Goal: Transaction & Acquisition: Purchase product/service

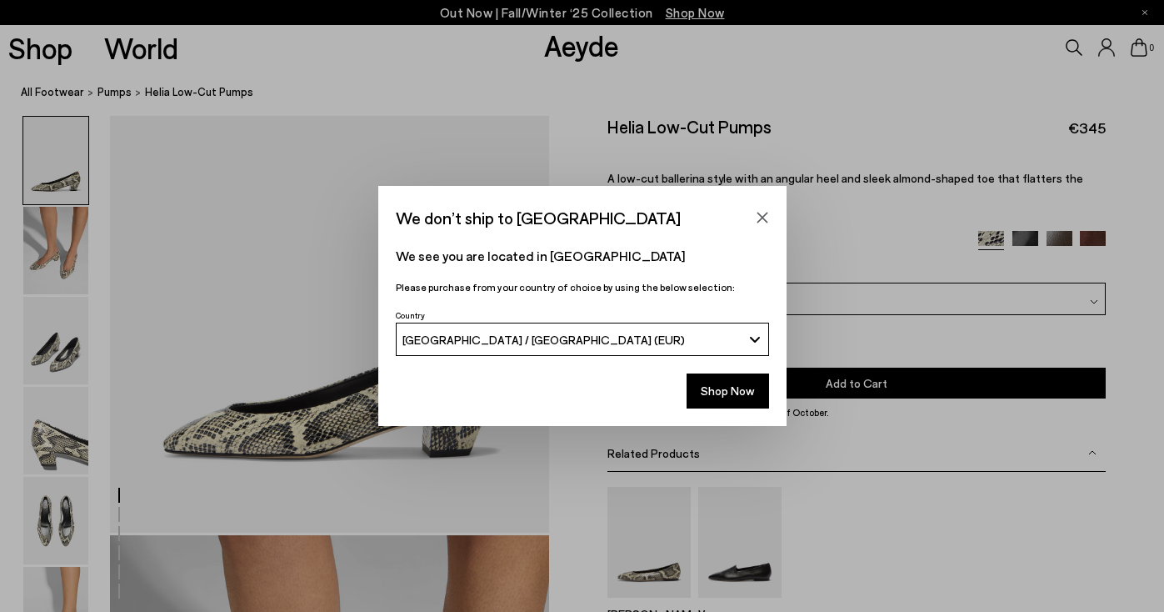
scroll to position [84, 0]
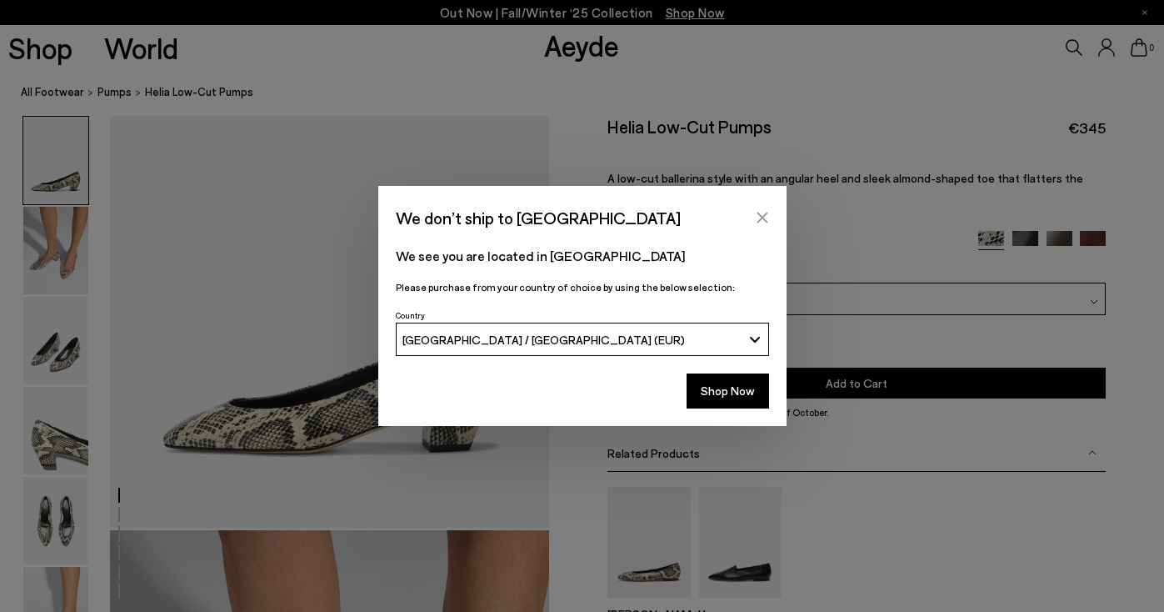
click at [763, 213] on icon "Close" at bounding box center [762, 217] width 13 height 13
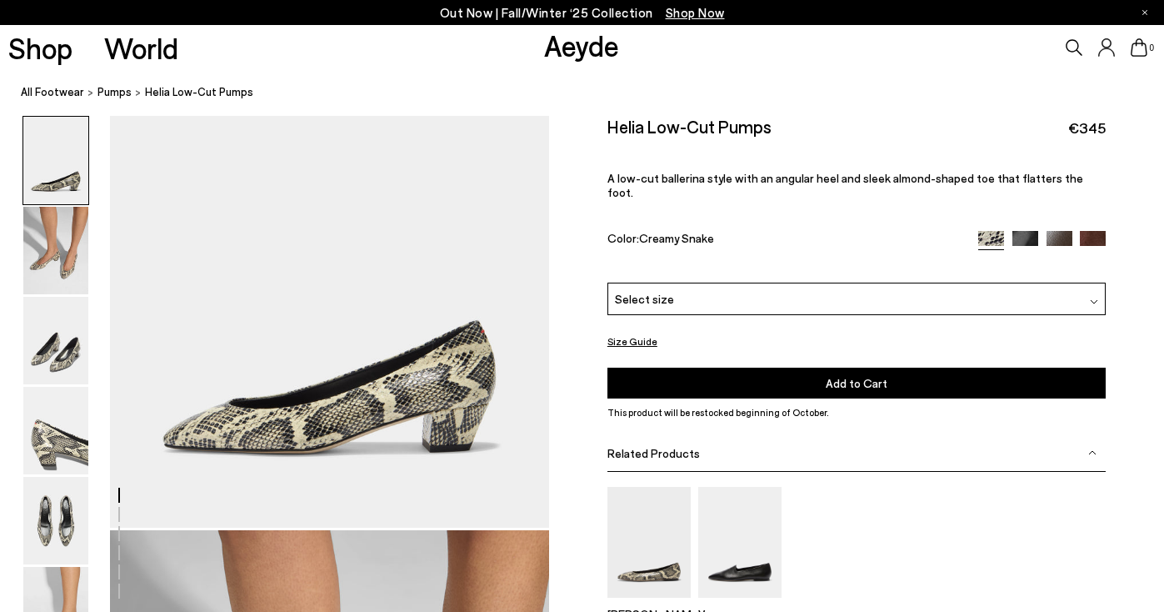
scroll to position [158, 0]
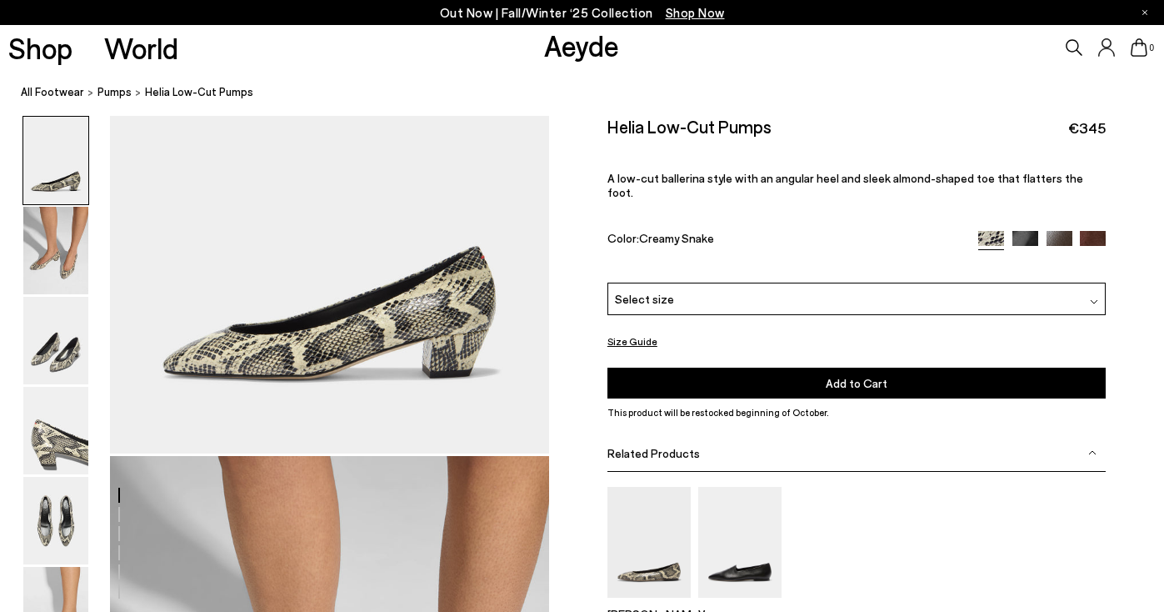
click at [741, 283] on div "Select size" at bounding box center [857, 299] width 498 height 33
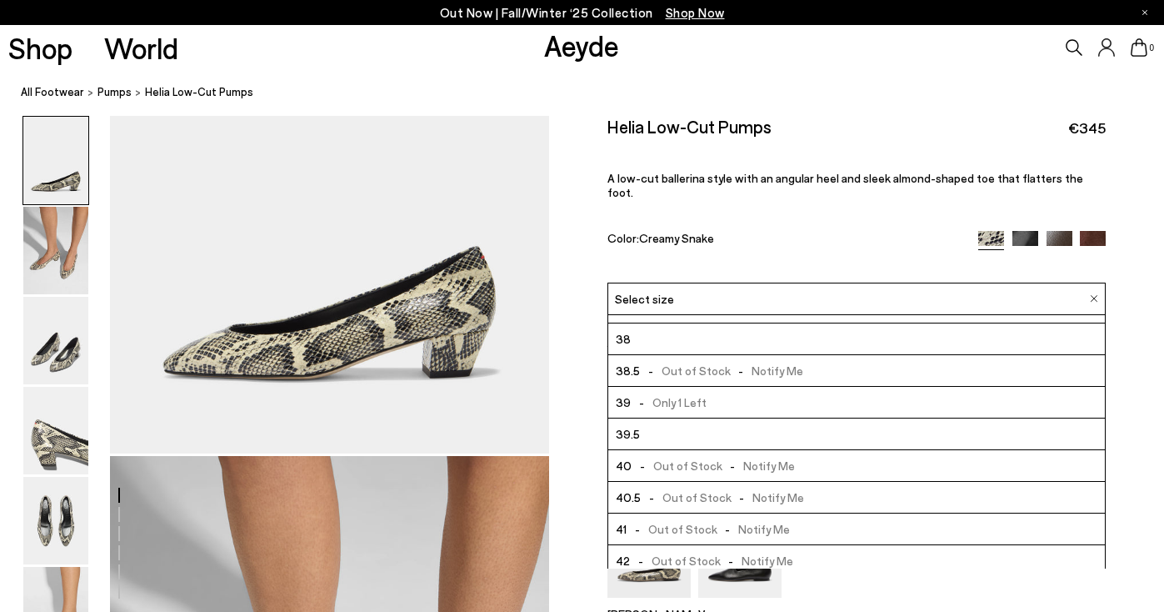
scroll to position [95, 0]
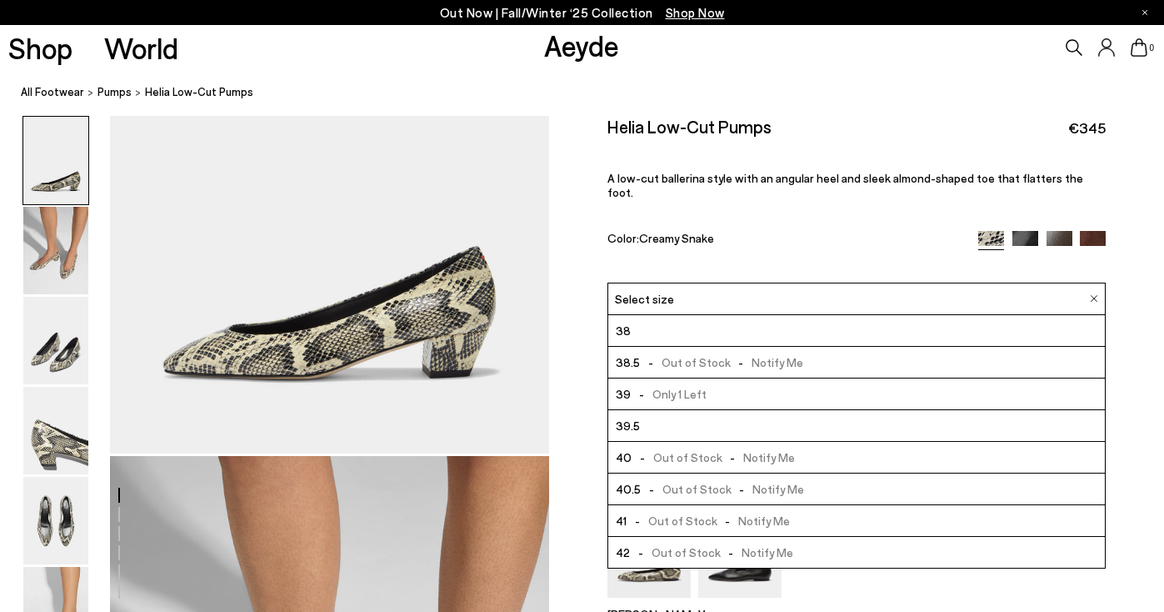
click at [678, 478] on span "- Out of Stock - Notify Me" at bounding box center [722, 488] width 163 height 21
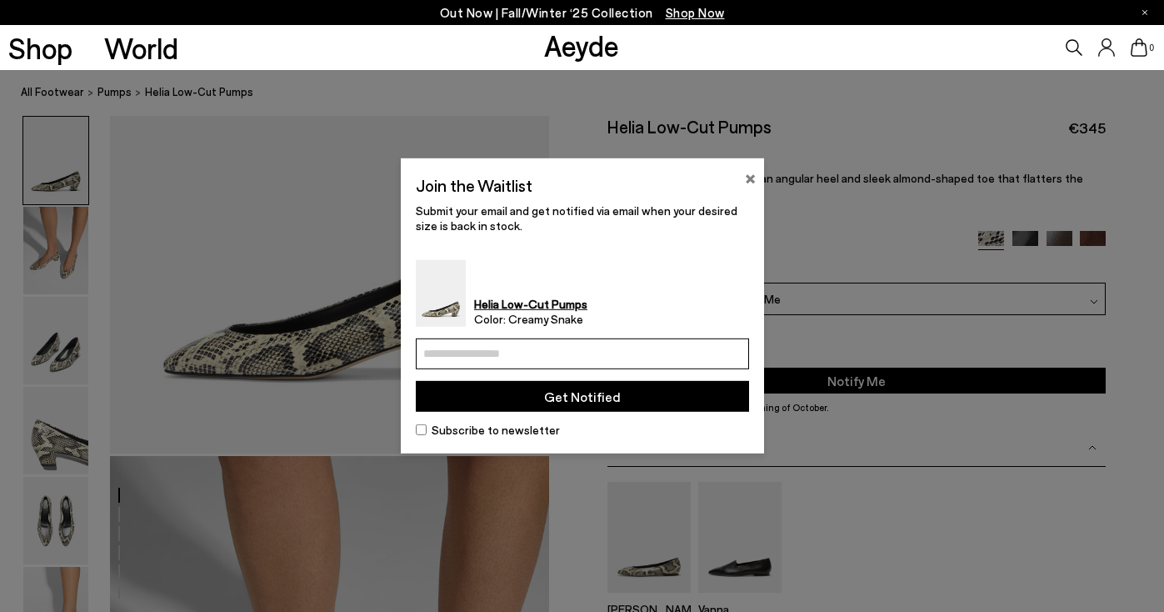
click at [748, 179] on button "×" at bounding box center [750, 177] width 11 height 20
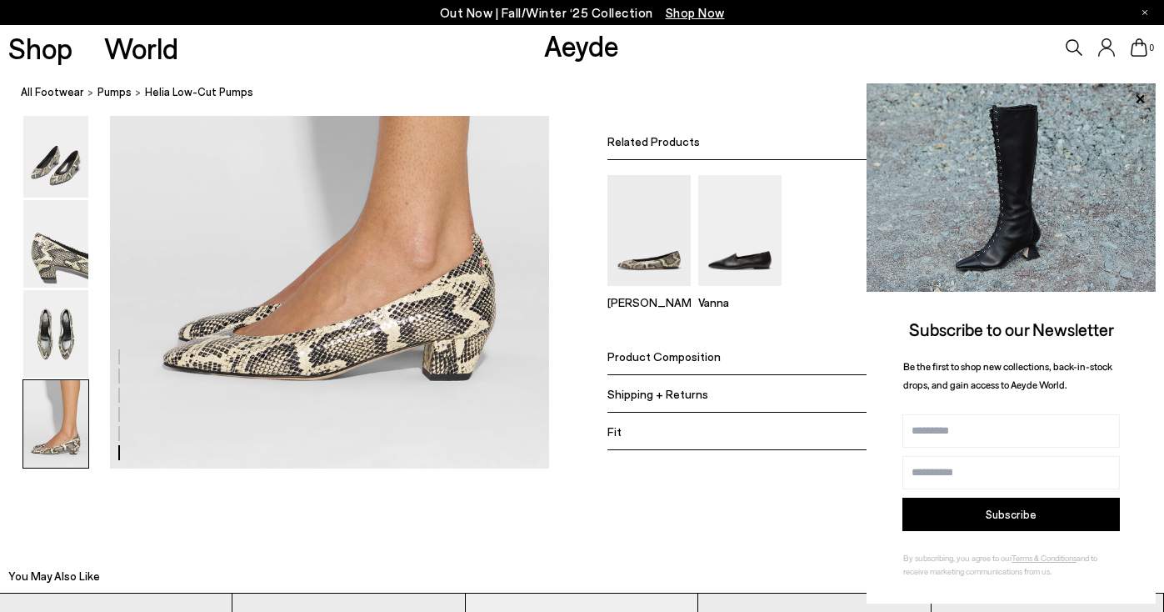
scroll to position [3006, 0]
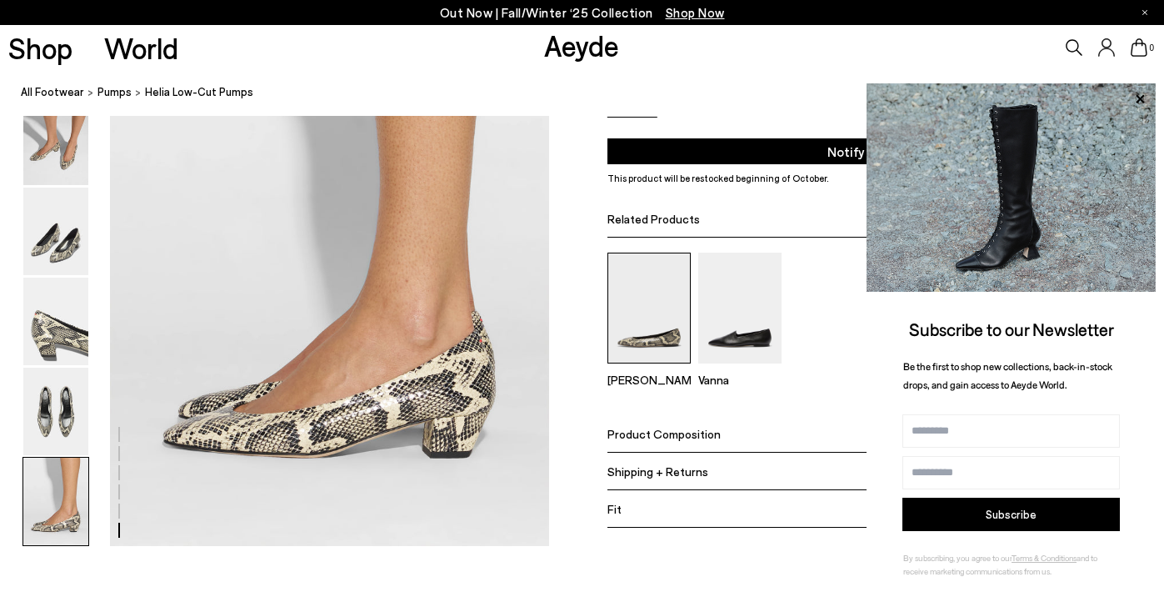
click at [644, 304] on img at bounding box center [649, 308] width 83 height 111
